Goal: Task Accomplishment & Management: Use online tool/utility

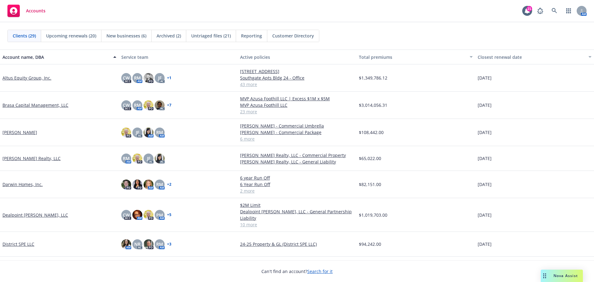
click at [78, 34] on span "Upcoming renewals (20)" at bounding box center [71, 35] width 50 height 6
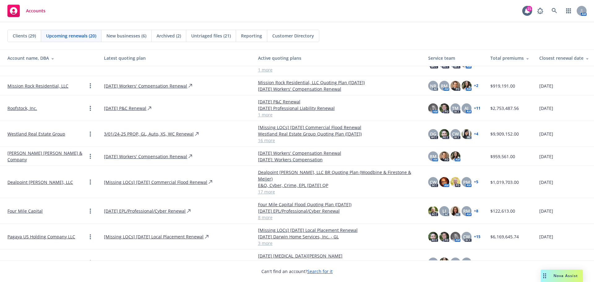
scroll to position [124, 0]
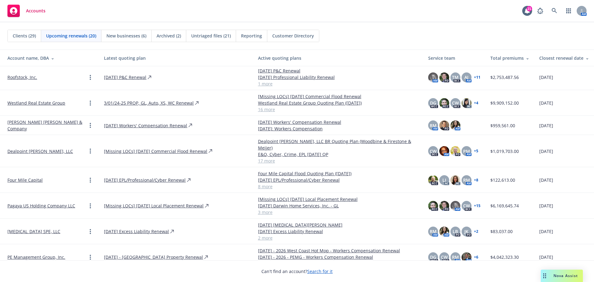
click at [17, 202] on link "Pagaya US Holding Company LLC" at bounding box center [41, 205] width 68 height 6
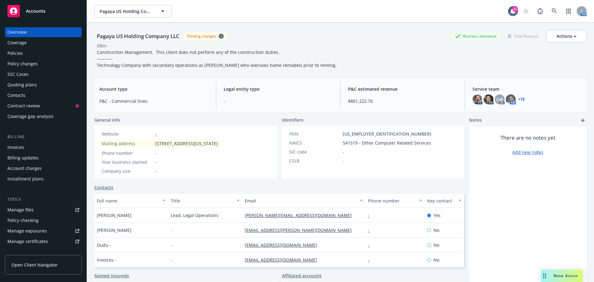
click at [16, 52] on div "Policies" at bounding box center [14, 53] width 15 height 10
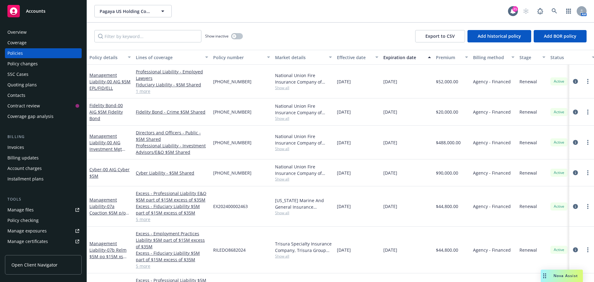
click at [23, 82] on div "Quoting plans" at bounding box center [21, 85] width 29 height 10
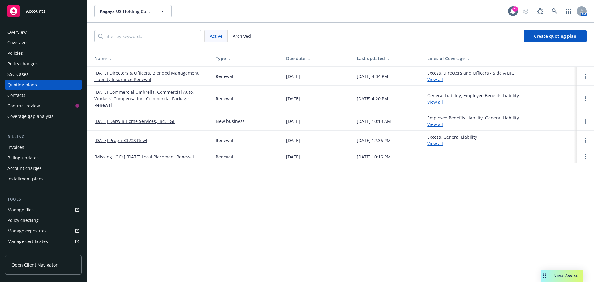
click at [167, 94] on link "[DATE] Commercial Umbrella, Commercial Auto, Workers' Compensation, Commercial …" at bounding box center [149, 98] width 111 height 19
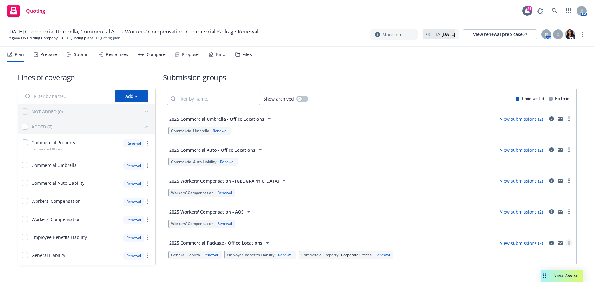
click at [565, 244] on link "more" at bounding box center [568, 242] width 7 height 7
click at [520, 243] on link "View submissions (2)" at bounding box center [521, 243] width 43 height 6
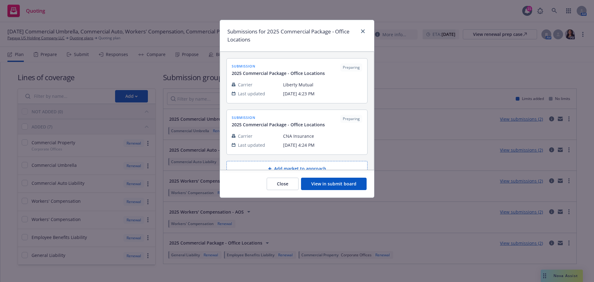
click at [342, 184] on button "View in submit board" at bounding box center [334, 184] width 66 height 12
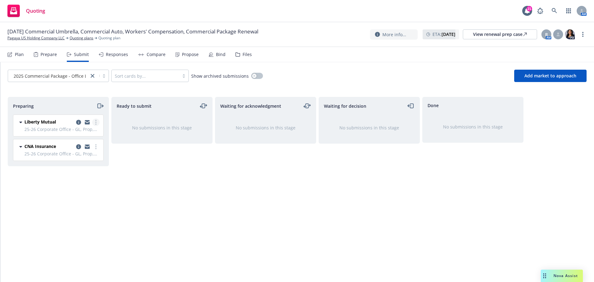
click at [97, 123] on link "more" at bounding box center [95, 121] width 7 height 7
click at [105, 152] on div "Liberty Mutual 25-26 Corporate Office - GL, Prop, HNOA, WC & Umb Submission to …" at bounding box center [57, 139] width 98 height 51
click at [13, 55] on div "Plan" at bounding box center [15, 54] width 16 height 15
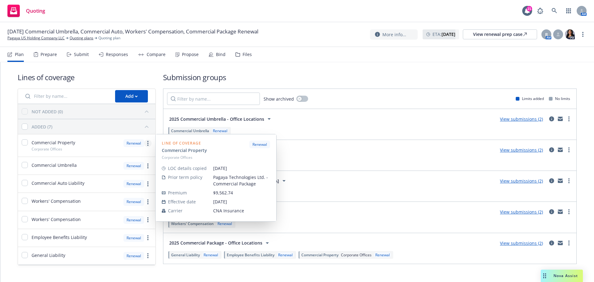
click at [148, 144] on link "more" at bounding box center [147, 142] width 7 height 7
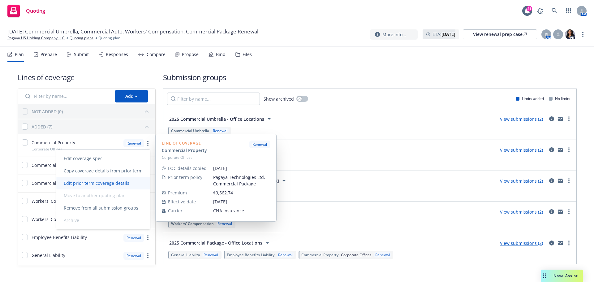
click at [101, 185] on span "Edit prior term coverage details" at bounding box center [96, 183] width 80 height 6
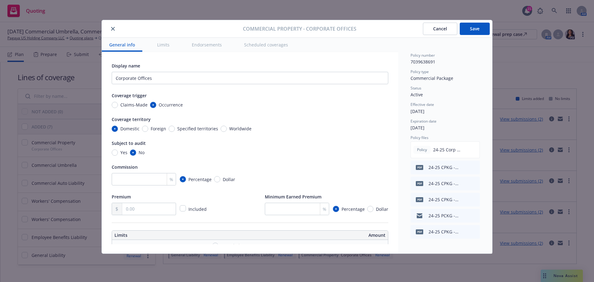
scroll to position [93, 0]
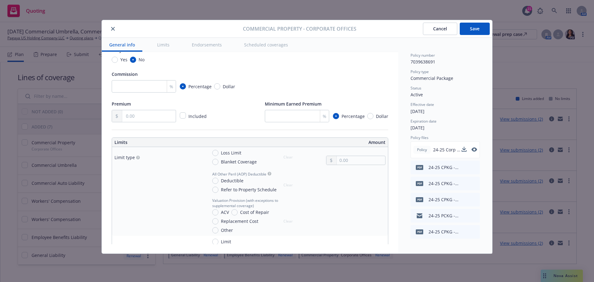
click at [425, 151] on span "Policy" at bounding box center [422, 150] width 12 height 6
click at [464, 151] on icon "download file" at bounding box center [463, 151] width 5 height 2
click at [216, 163] on input "Blanket Coverage" at bounding box center [215, 162] width 6 height 6
radio input "true"
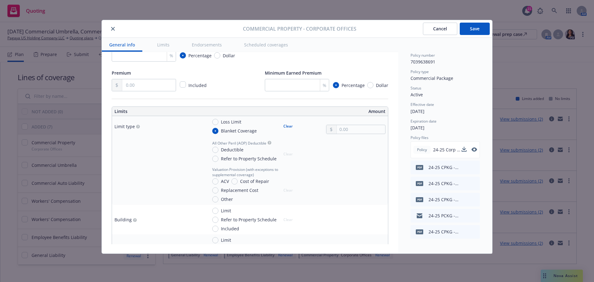
click at [136, 126] on circle "button" at bounding box center [138, 127] width 4 height 4
click at [338, 131] on input "text" at bounding box center [360, 129] width 49 height 9
type input "1,329,284.00"
click at [216, 150] on input "Deductible" at bounding box center [215, 150] width 6 height 6
radio input "true"
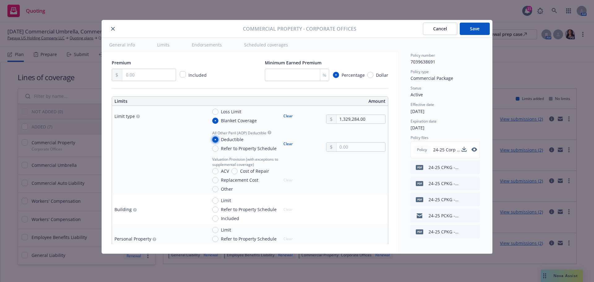
scroll to position [186, 0]
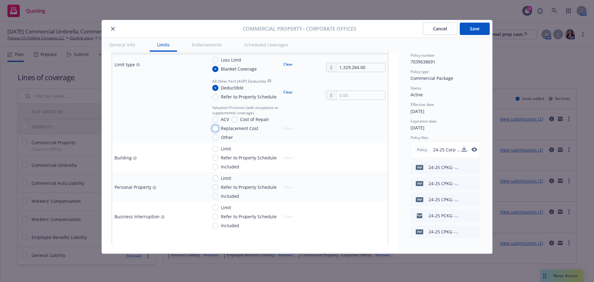
click at [217, 128] on input "Replacement Cost" at bounding box center [215, 128] width 6 height 6
radio input "true"
click at [338, 95] on input "text" at bounding box center [360, 95] width 49 height 9
type input "5,000.00"
click at [301, 126] on div "Valuation Provision (with exceptions to supplemental coverage) ACV Cost of Repa…" at bounding box center [296, 123] width 178 height 36
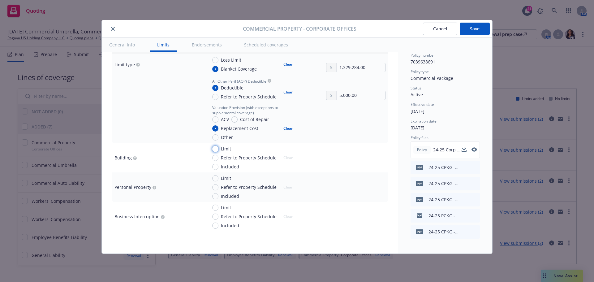
click at [217, 148] on input "Limit" at bounding box center [215, 149] width 6 height 6
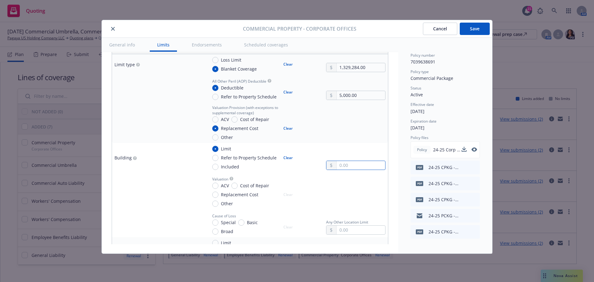
click at [362, 162] on input "text" at bounding box center [360, 165] width 49 height 9
click at [216, 148] on input "Limit" at bounding box center [215, 149] width 6 height 6
click at [292, 158] on button "Clear" at bounding box center [288, 157] width 17 height 9
radio input "false"
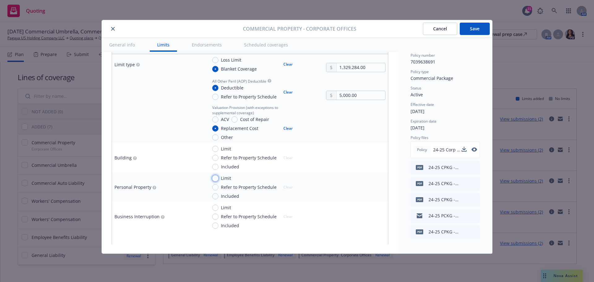
click at [215, 179] on input "Limit" at bounding box center [215, 178] width 6 height 6
radio input "true"
click at [344, 194] on input "text" at bounding box center [360, 194] width 49 height 9
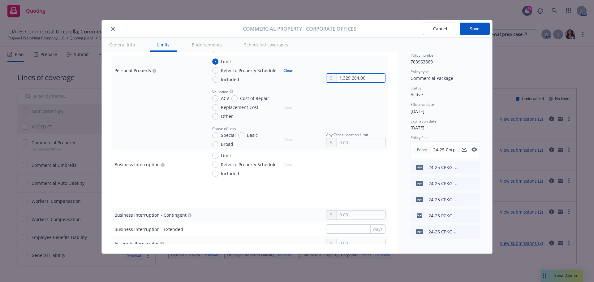
scroll to position [309, 0]
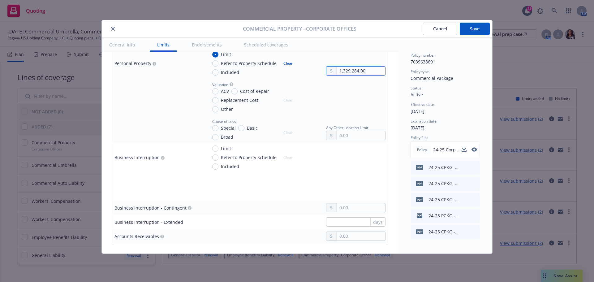
type input "1,329,284.00"
click at [215, 128] on input "Special" at bounding box center [215, 128] width 6 height 6
radio input "true"
click at [216, 147] on input "Limit" at bounding box center [215, 148] width 6 height 6
radio input "true"
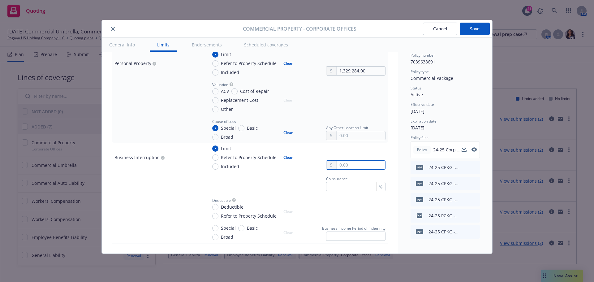
click at [340, 161] on input "text" at bounding box center [360, 165] width 49 height 9
click at [356, 189] on button "$1,000,000.00" at bounding box center [353, 191] width 53 height 11
type input "1,000,000.00"
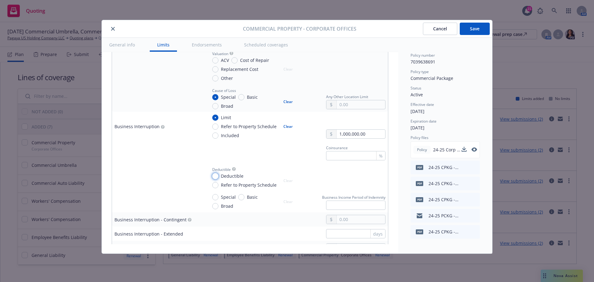
click at [217, 176] on input "Deductible" at bounding box center [215, 176] width 6 height 6
radio input "true"
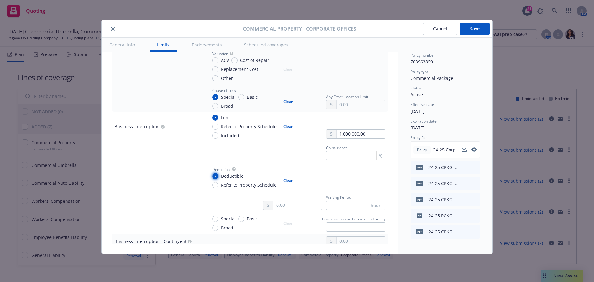
scroll to position [371, 0]
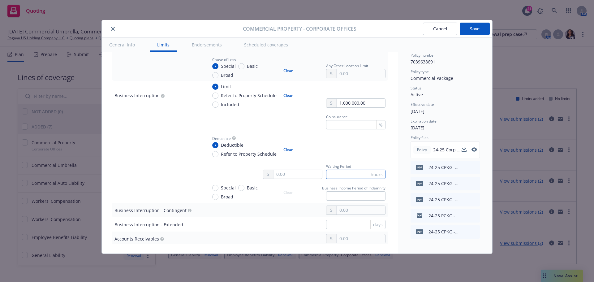
click at [342, 177] on input "text" at bounding box center [355, 173] width 59 height 9
type input "24"
click at [214, 189] on input "Special" at bounding box center [215, 188] width 6 height 6
radio input "true"
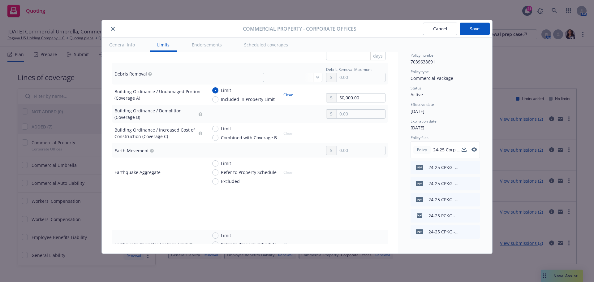
scroll to position [846, 0]
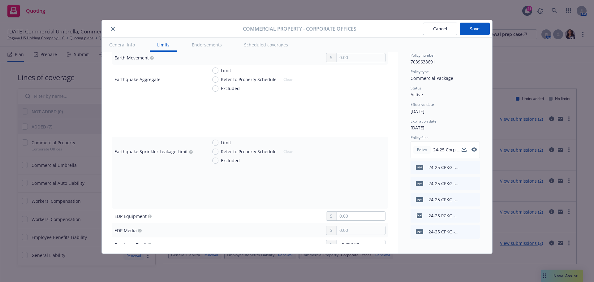
click at [218, 144] on span "Limit" at bounding box center [224, 142] width 13 height 6
click at [218, 144] on input "Limit" at bounding box center [215, 142] width 6 height 6
radio input "true"
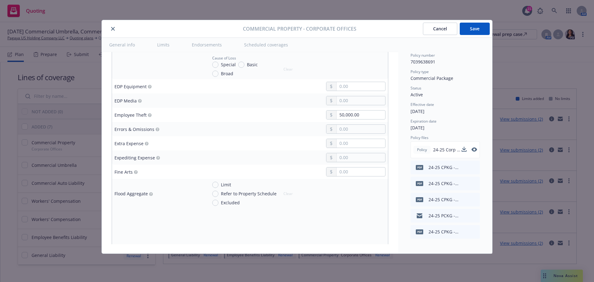
scroll to position [1032, 0]
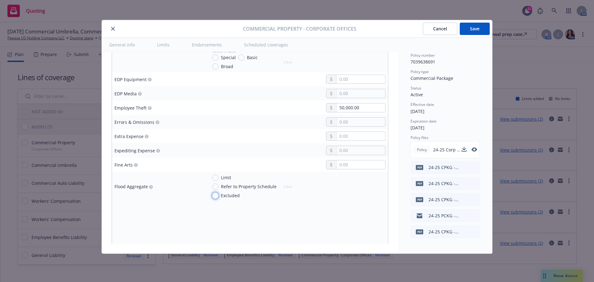
click at [216, 196] on input "Excluded" at bounding box center [215, 195] width 6 height 6
radio input "true"
click at [341, 154] on input "text" at bounding box center [360, 150] width 49 height 9
type input "2.00"
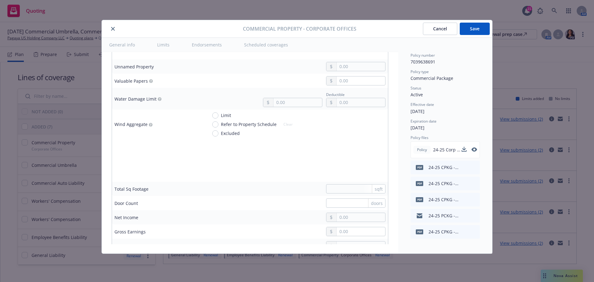
scroll to position [1929, 0]
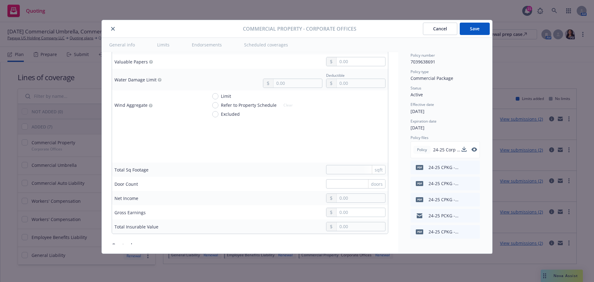
click at [474, 29] on button "Save" at bounding box center [475, 29] width 30 height 12
